Goal: Task Accomplishment & Management: Use online tool/utility

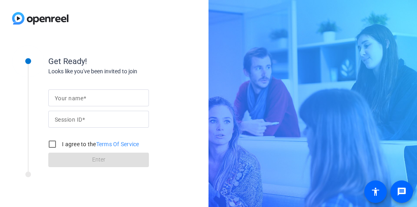
click at [101, 91] on div at bounding box center [99, 97] width 88 height 17
click at [93, 95] on input "Your name" at bounding box center [99, 98] width 88 height 10
type input "[PERSON_NAME]"
type input "DkaA"
click at [54, 145] on input "I agree to the Terms Of Service" at bounding box center [52, 144] width 16 height 16
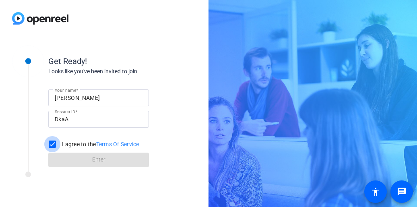
checkbox input "true"
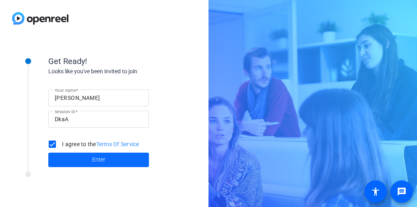
click at [77, 161] on span at bounding box center [98, 159] width 101 height 19
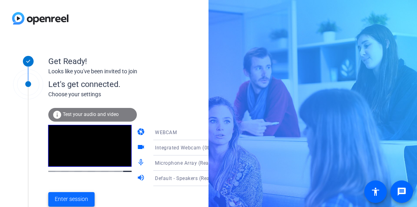
click at [79, 203] on span "Enter session" at bounding box center [71, 199] width 33 height 8
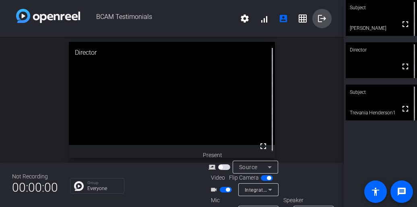
click at [317, 20] on mat-icon "logout" at bounding box center [322, 19] width 10 height 10
